Goal: Find specific page/section: Find specific page/section

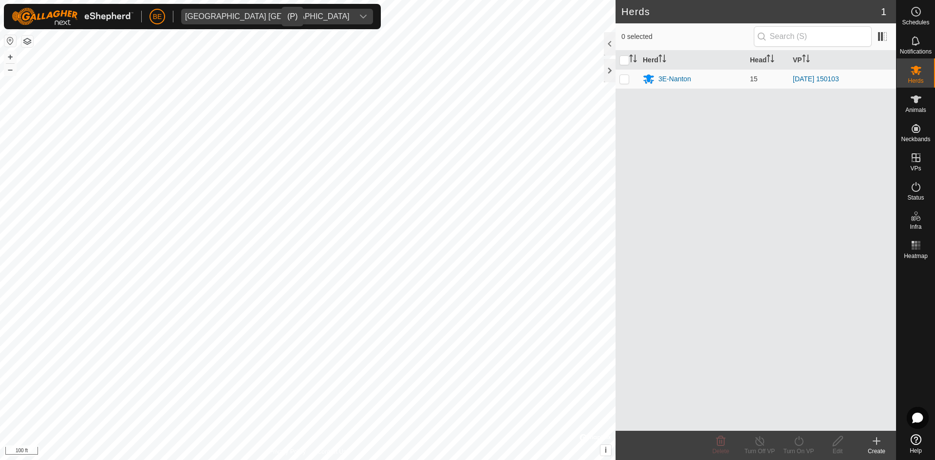
click at [241, 16] on div "[GEOGRAPHIC_DATA] [GEOGRAPHIC_DATA]" at bounding box center [267, 17] width 165 height 8
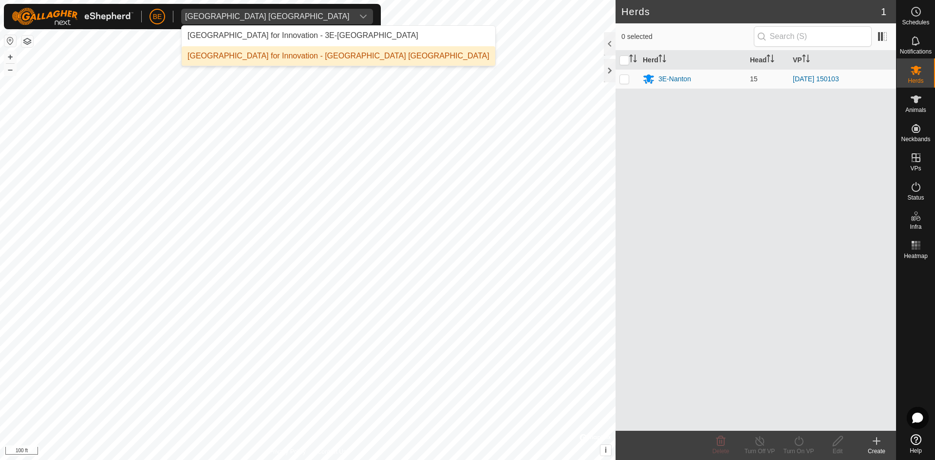
click at [248, 58] on li "[GEOGRAPHIC_DATA] for Innovation - [GEOGRAPHIC_DATA] [GEOGRAPHIC_DATA]" at bounding box center [339, 55] width 314 height 19
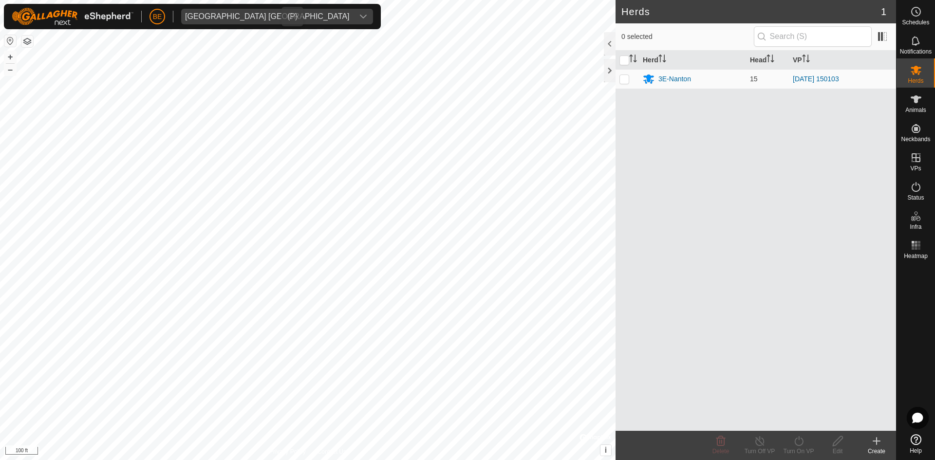
click at [234, 9] on span "[GEOGRAPHIC_DATA] [GEOGRAPHIC_DATA]" at bounding box center [267, 17] width 172 height 16
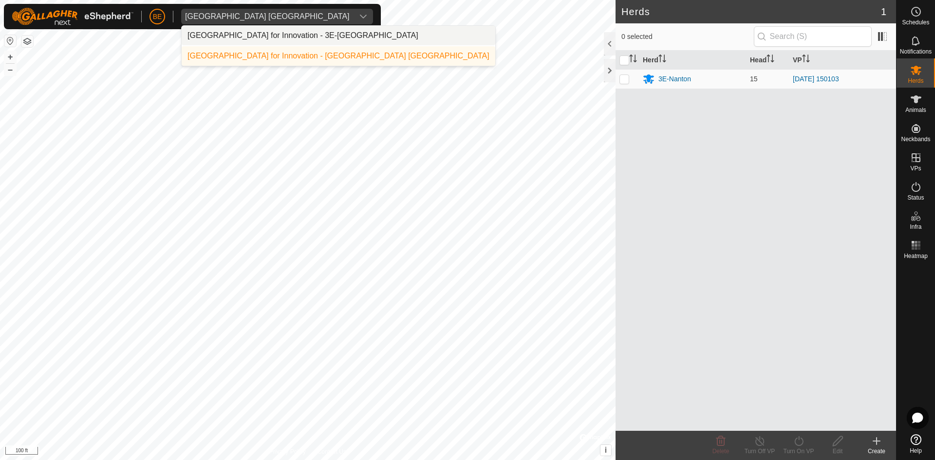
click at [241, 32] on li "[GEOGRAPHIC_DATA] for Innovation - 3E-[GEOGRAPHIC_DATA]" at bounding box center [339, 35] width 314 height 19
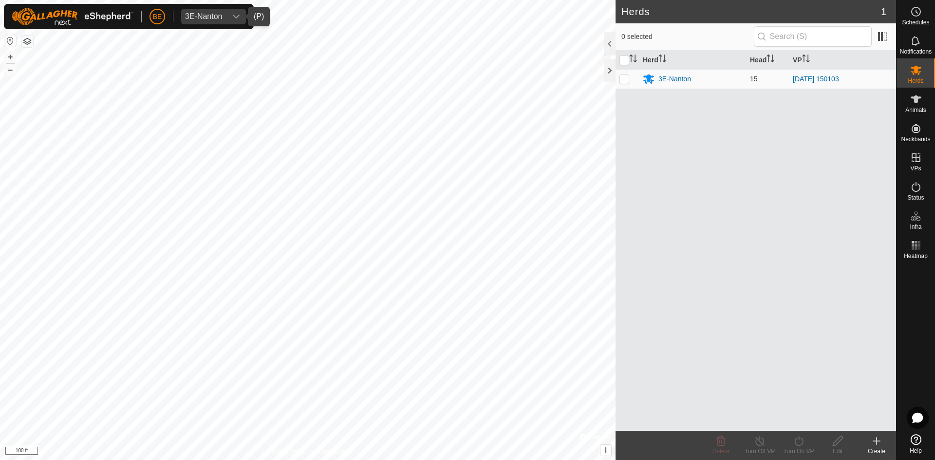
click at [229, 16] on div "dropdown trigger" at bounding box center [235, 17] width 19 height 16
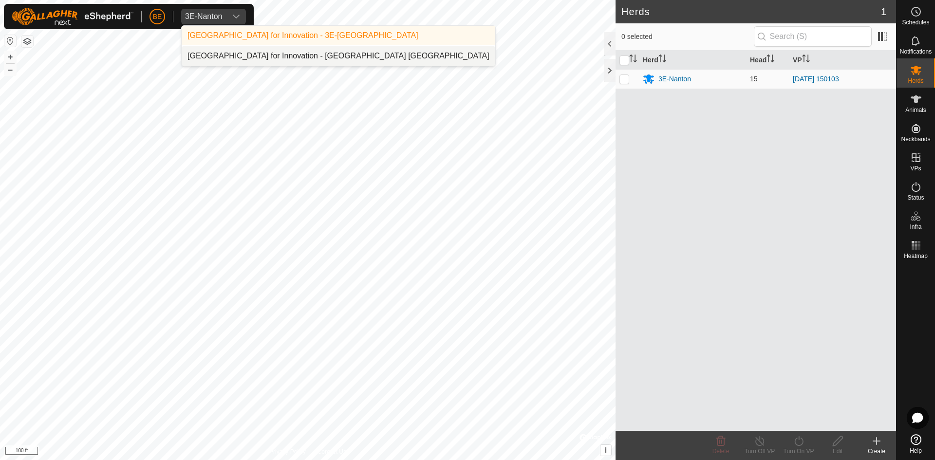
click at [229, 48] on li "[GEOGRAPHIC_DATA] for Innovation - [GEOGRAPHIC_DATA] [GEOGRAPHIC_DATA]" at bounding box center [339, 55] width 314 height 19
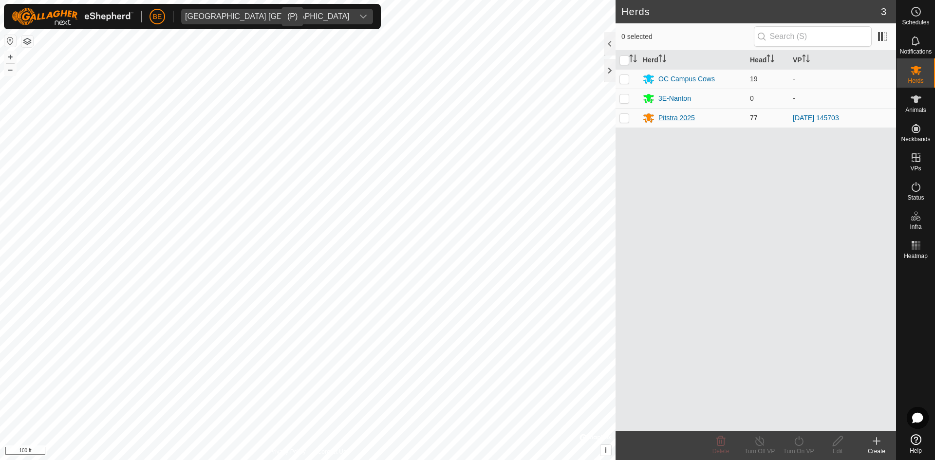
click at [691, 116] on div "Pitstra 2025" at bounding box center [676, 118] width 37 height 10
